Goal: Task Accomplishment & Management: Manage account settings

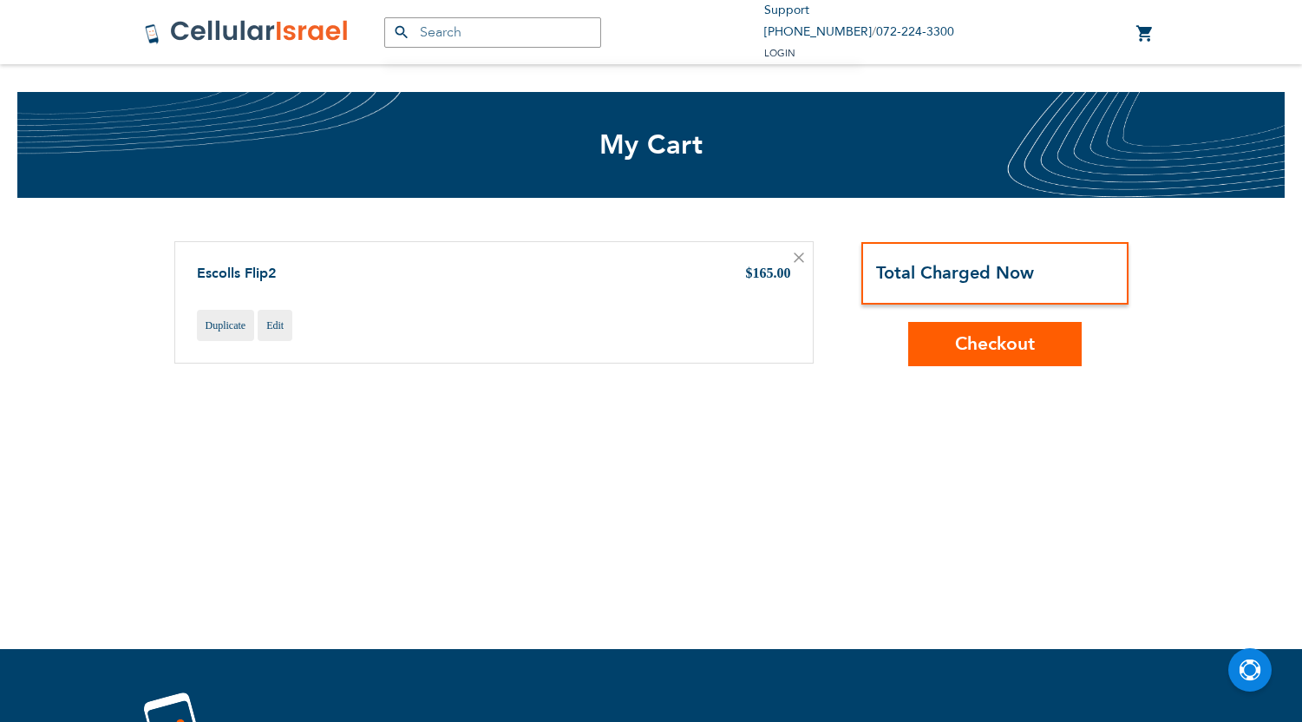
scroll to position [115, 0]
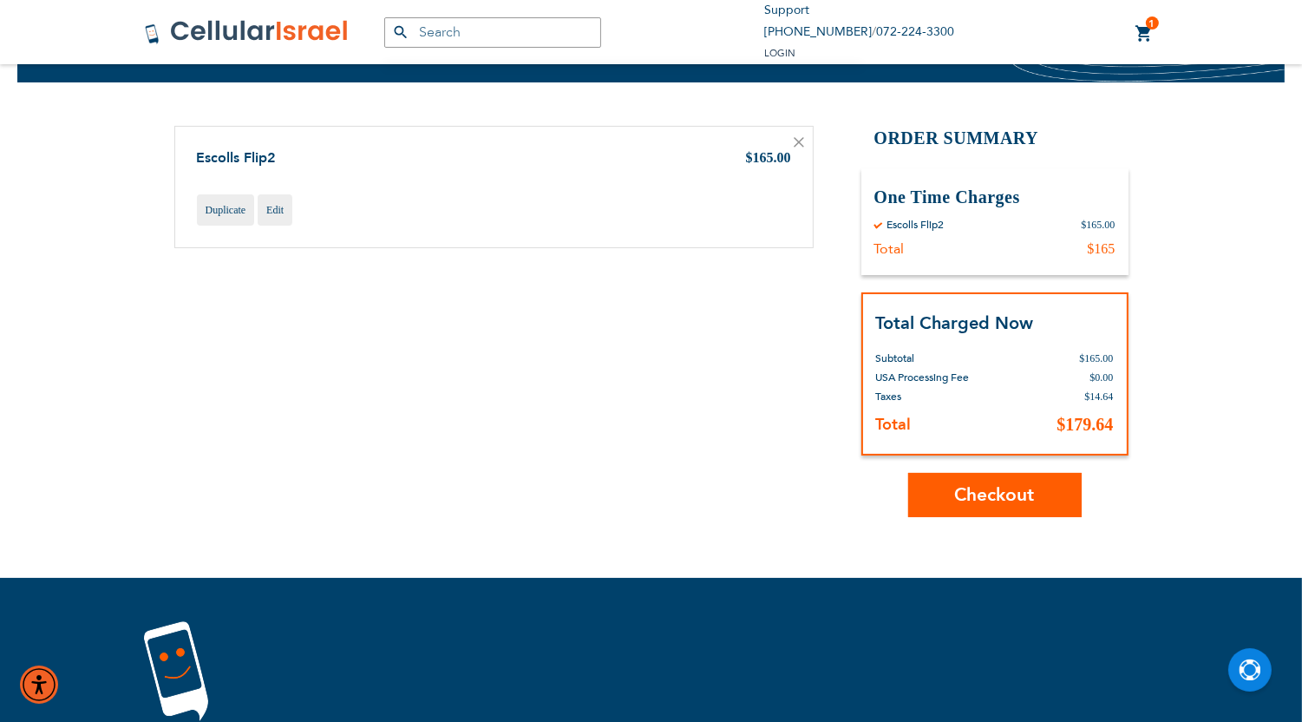
type input "[EMAIL_ADDRESS][DOMAIN_NAME]"
click at [799, 143] on icon at bounding box center [798, 142] width 10 height 10
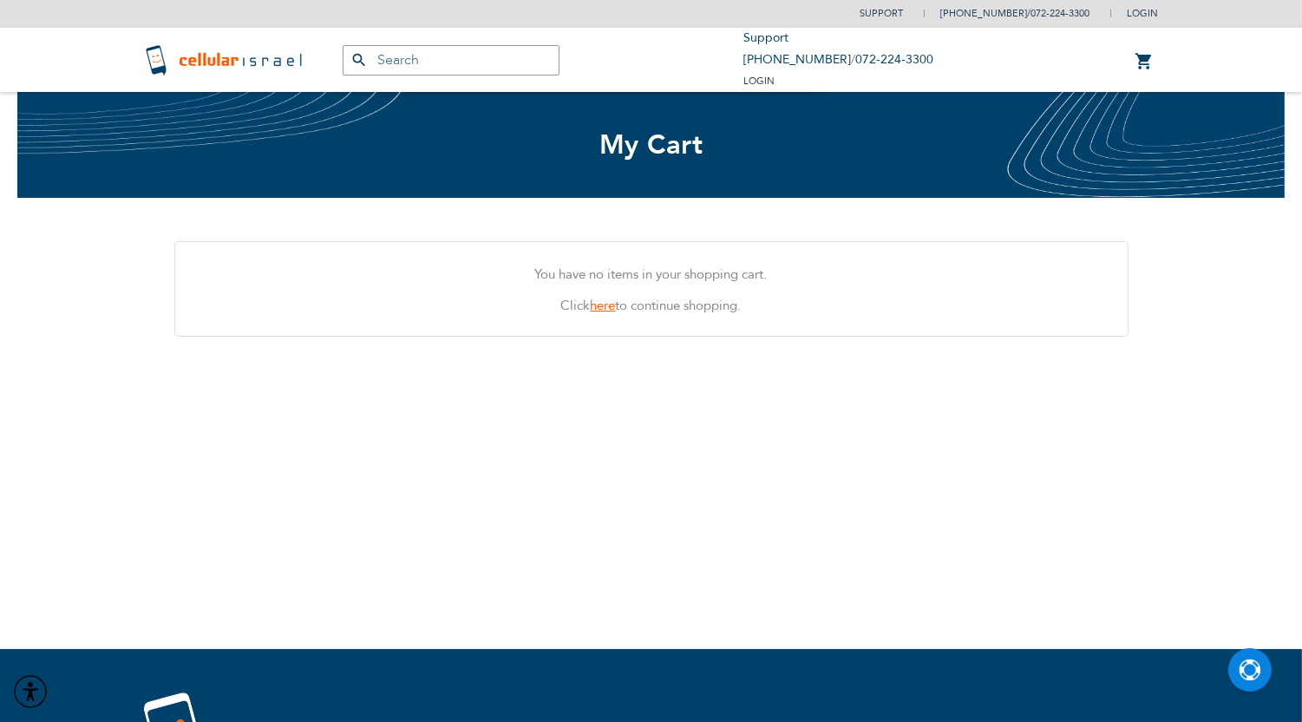
type input "[EMAIL_ADDRESS][DOMAIN_NAME]"
click at [604, 309] on link "here" at bounding box center [603, 305] width 25 height 17
